Goal: Find specific page/section: Find specific page/section

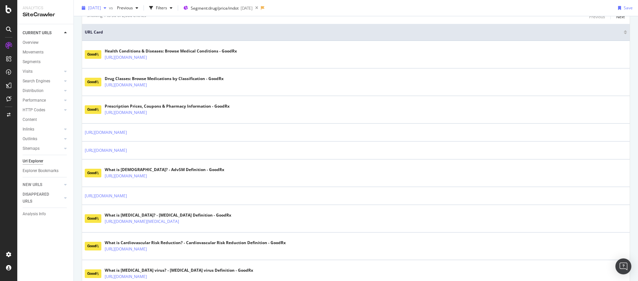
scroll to position [86, 0]
